Goal: Use online tool/utility: Utilize a website feature to perform a specific function

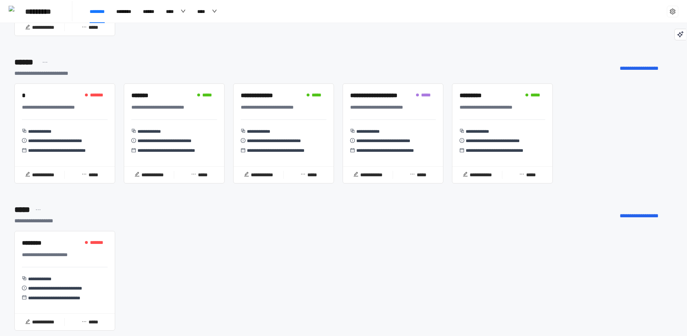
scroll to position [1213, 0]
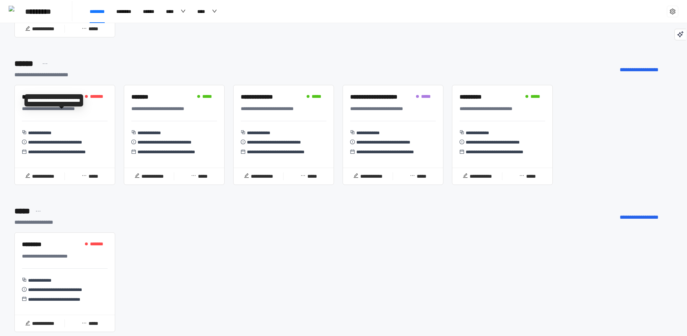
click at [50, 113] on div "**********" at bounding box center [61, 109] width 79 height 8
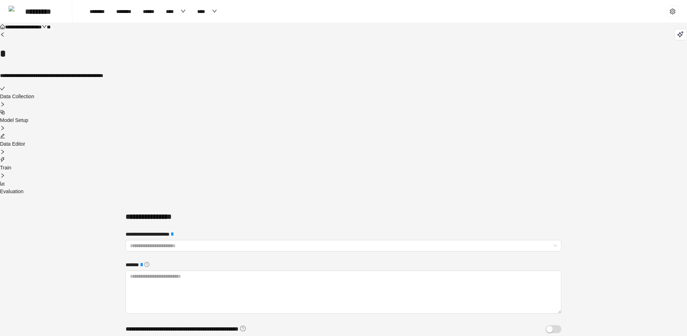
click at [227, 88] on div "Data Collection" at bounding box center [343, 93] width 687 height 16
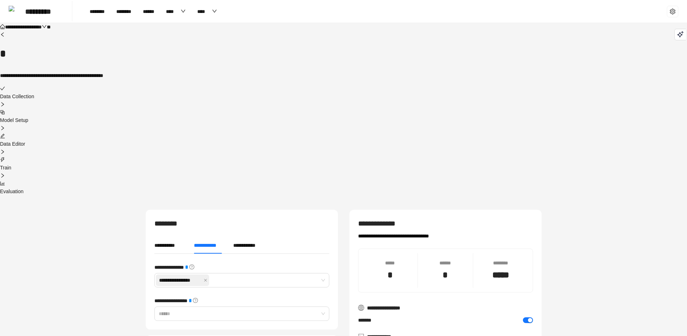
click at [368, 132] on div "Data Editor" at bounding box center [343, 140] width 687 height 16
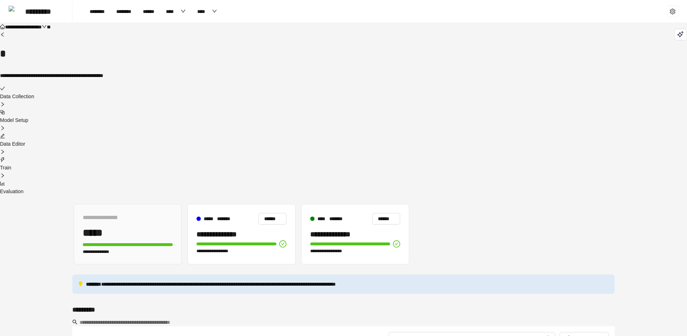
click at [479, 180] on div at bounding box center [343, 184] width 687 height 8
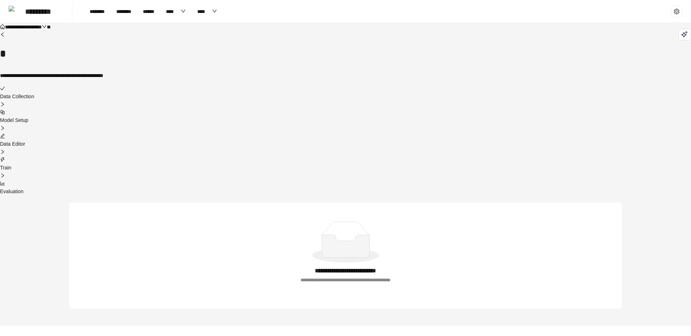
click at [422, 156] on div "Train" at bounding box center [345, 164] width 691 height 16
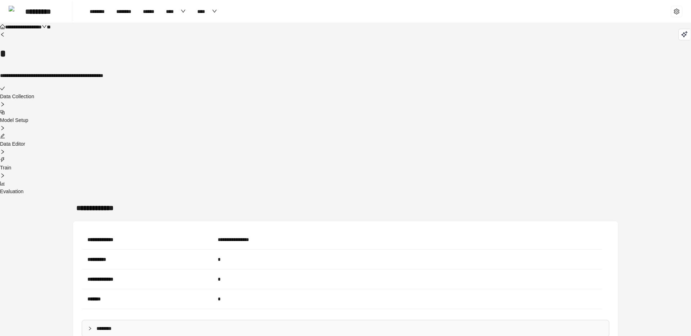
click at [388, 92] on div "Data Collection Model Setup Data Editor Train Evaluation" at bounding box center [345, 140] width 691 height 111
click at [361, 132] on div at bounding box center [345, 136] width 691 height 8
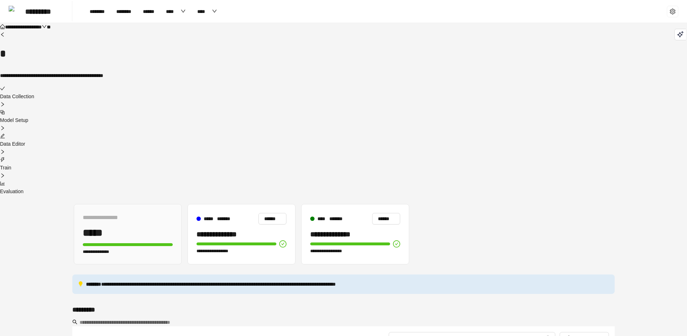
click at [457, 87] on div "Data Collection Model Setup Data Editor Train Evaluation" at bounding box center [343, 140] width 687 height 111
click at [5, 181] on icon "bar-chart" at bounding box center [2, 183] width 5 height 5
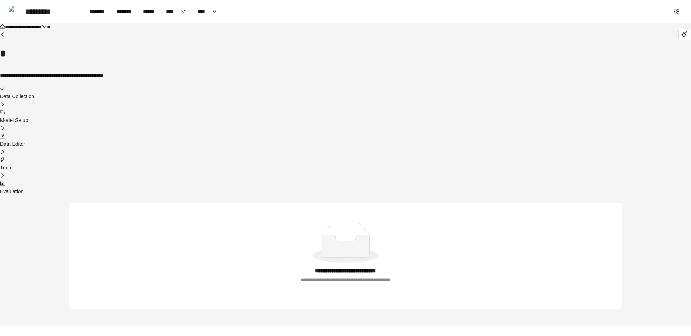
click at [408, 90] on div "Data Collection Model Setup Data Editor Train Evaluation" at bounding box center [345, 140] width 691 height 111
click at [411, 89] on div "Data Collection Model Setup Data Editor Train Evaluation" at bounding box center [345, 140] width 691 height 111
click at [47, 29] on icon "down" at bounding box center [44, 26] width 5 height 5
click at [39, 18] on span "*********" at bounding box center [42, 11] width 34 height 23
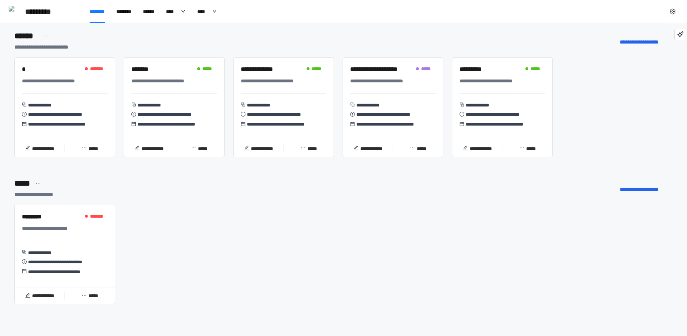
scroll to position [1248, 0]
